Goal: Information Seeking & Learning: Understand process/instructions

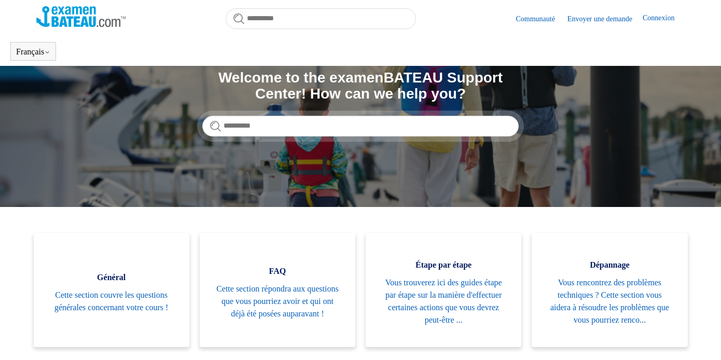
scroll to position [416, 0]
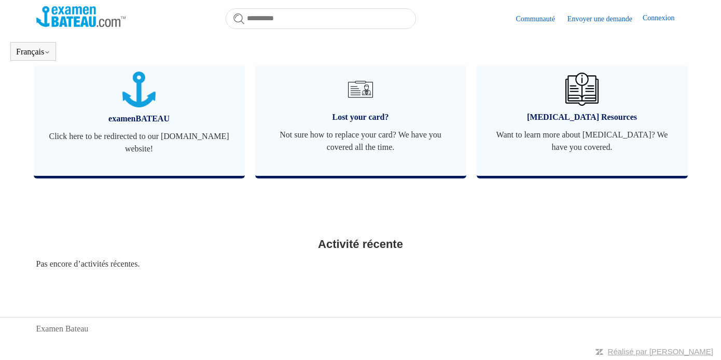
click at [58, 336] on footer "Examen Bateau" at bounding box center [360, 328] width 721 height 23
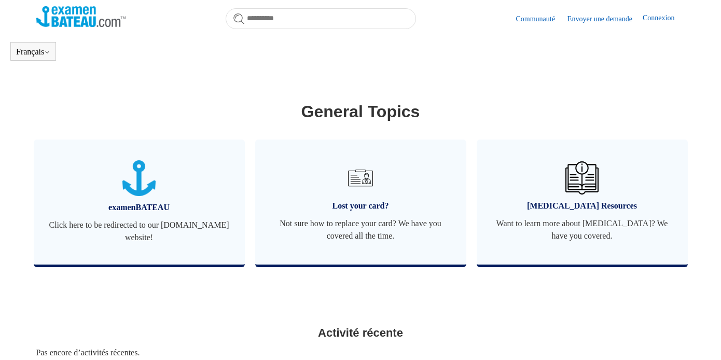
scroll to position [325, 0]
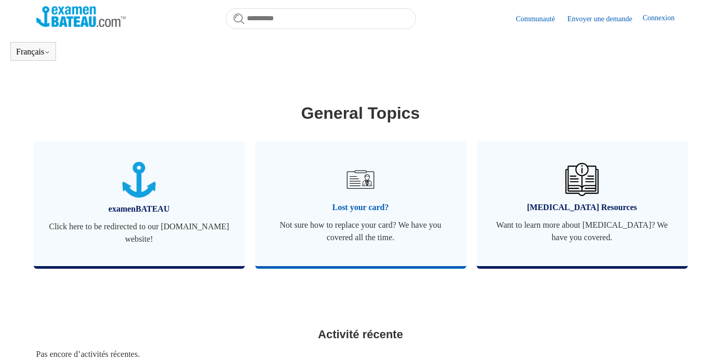
click at [343, 201] on link "Lost your card? Not sure how to replace your card? We have you covered all the …" at bounding box center [360, 203] width 211 height 125
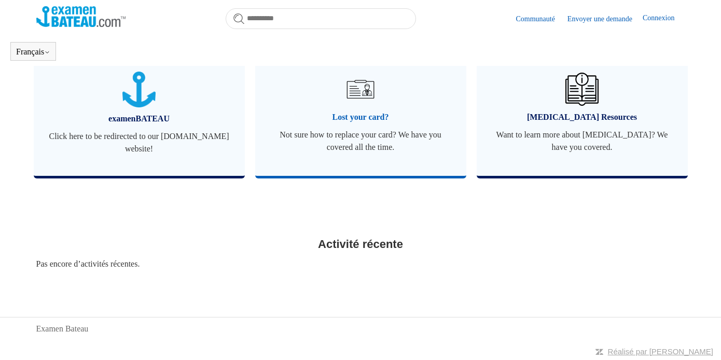
scroll to position [404, 0]
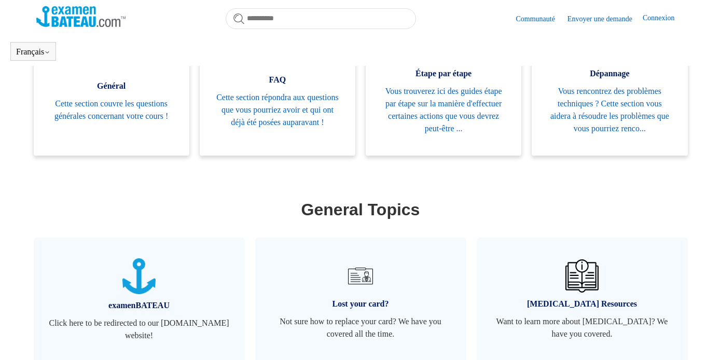
scroll to position [287, 0]
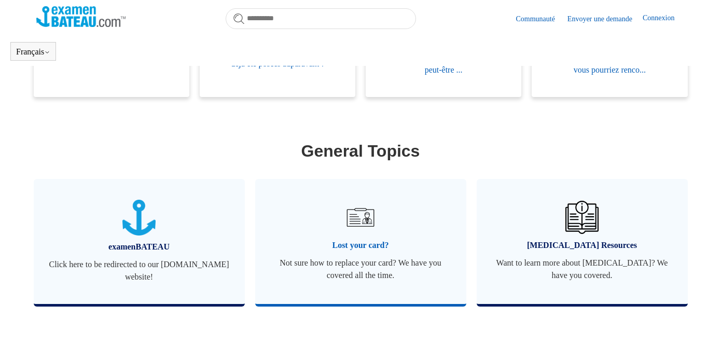
click at [376, 226] on img at bounding box center [360, 217] width 36 height 36
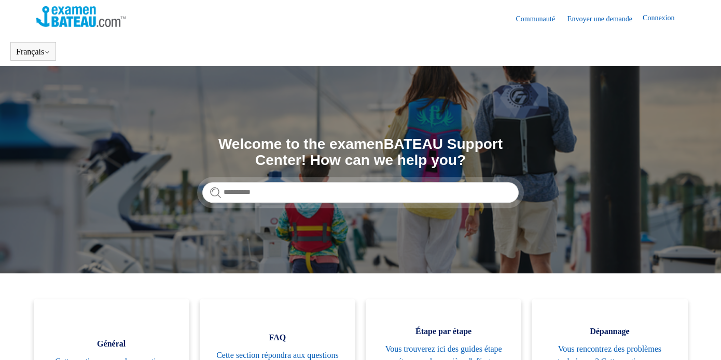
click at [652, 16] on link "Connexion" at bounding box center [664, 18] width 42 height 12
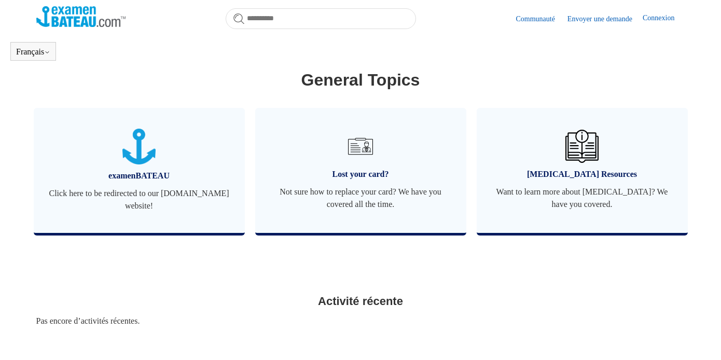
scroll to position [416, 0]
